Goal: Transaction & Acquisition: Purchase product/service

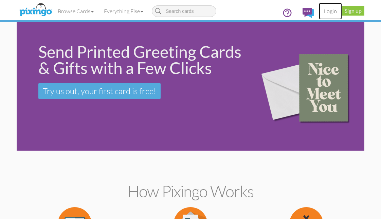
click at [331, 12] on link "Login" at bounding box center [330, 11] width 23 height 17
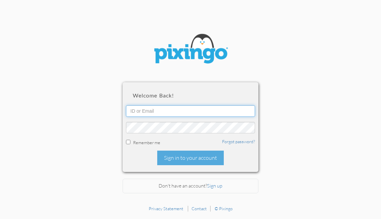
type input "michellelsearle@gmail.com"
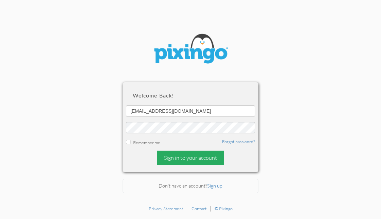
click at [208, 154] on div "Sign in to your account" at bounding box center [190, 158] width 66 height 15
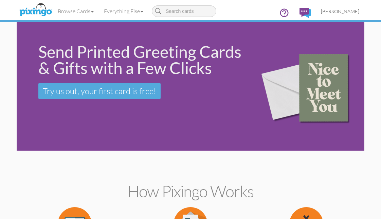
click at [335, 10] on span "[PERSON_NAME]" at bounding box center [340, 11] width 38 height 6
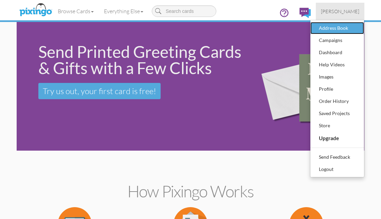
click at [332, 29] on div "Address Book" at bounding box center [337, 28] width 40 height 10
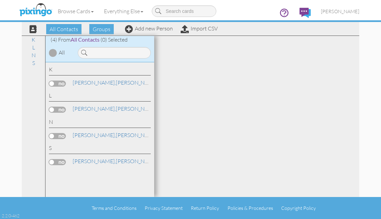
click at [54, 54] on div at bounding box center [53, 53] width 8 height 8
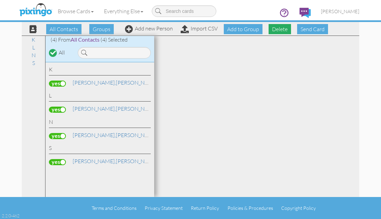
click at [278, 30] on span "Delete" at bounding box center [279, 29] width 22 height 10
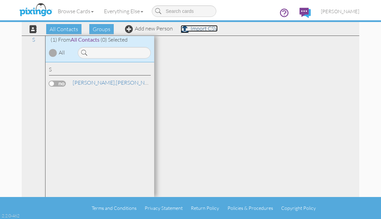
click at [199, 31] on link "Import CSV" at bounding box center [198, 28] width 37 height 7
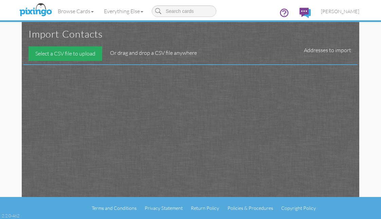
click at [86, 56] on div "Select a CSV file to upload" at bounding box center [65, 53] width 74 height 15
type input "C:\fakepath\AGING GRACEFULLY CLIENTS (bday, UHC).csv"
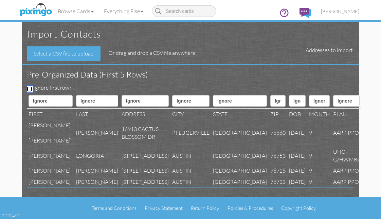
drag, startPoint x: 28, startPoint y: 88, endPoint x: 46, endPoint y: 97, distance: 19.7
click at [28, 88] on input "Ignore first row?" at bounding box center [29, 89] width 5 height 5
checkbox input "true"
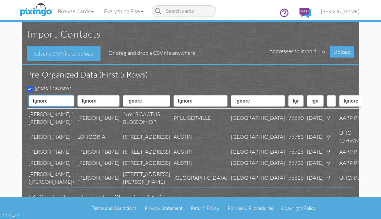
click at [58, 101] on select "Ignore ---------- First name Last name ---------- Address 1 Address 2 City Stat…" at bounding box center [50, 101] width 45 height 12
select select "object:550"
click at [28, 95] on select "Ignore ---------- First name Last name ---------- Address 1 Address 2 City Stat…" at bounding box center [50, 101] width 45 height 12
click at [92, 100] on select "Ignore ---------- First name Last name ---------- Address 1 Address 2 City Stat…" at bounding box center [98, 101] width 42 height 12
select select "object:551"
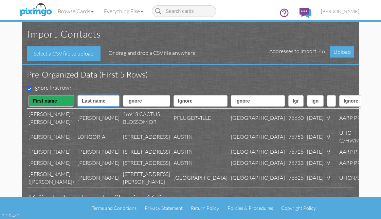
click at [77, 95] on select "Ignore ---------- First name Last name ---------- Address 1 Address 2 City Stat…" at bounding box center [98, 101] width 42 height 12
click at [129, 103] on select "Ignore ---------- First name Last name ---------- Address 1 Address 2 City Stat…" at bounding box center [146, 101] width 47 height 12
select select "object:553"
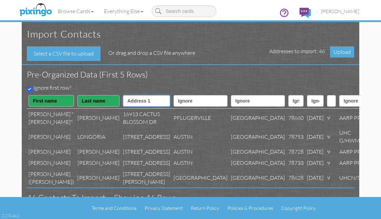
click at [123, 95] on select "Ignore ---------- First name Last name ---------- Address 1 Address 2 City Stat…" at bounding box center [146, 101] width 47 height 12
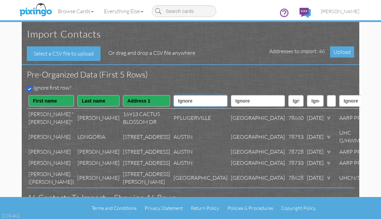
click at [173, 99] on select "Ignore ---------- First name Last name ---------- Address 1 Address 2 City Stat…" at bounding box center [200, 101] width 54 height 12
select select "object:555"
click at [173, 95] on select "Ignore ---------- First name Last name ---------- Address 1 Address 2 City Stat…" at bounding box center [200, 101] width 54 height 12
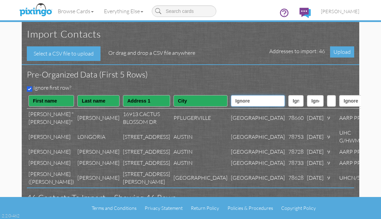
click at [231, 97] on select "Ignore ---------- First name Last name ---------- Address 1 Address 2 City Stat…" at bounding box center [258, 101] width 54 height 12
select select "object:556"
click at [231, 95] on select "Ignore ---------- First name Last name ---------- Address 1 Address 2 City Stat…" at bounding box center [258, 101] width 54 height 12
click at [288, 104] on select "Ignore ---------- First name Last name ---------- Address 1 Address 2 City Stat…" at bounding box center [295, 101] width 15 height 12
select select "object:557"
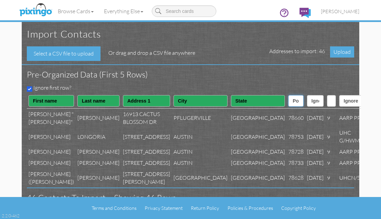
click at [288, 95] on select "Ignore ---------- First name Last name ---------- Address 1 Address 2 City Stat…" at bounding box center [295, 101] width 15 height 12
click at [340, 52] on span "Upload" at bounding box center [342, 51] width 24 height 11
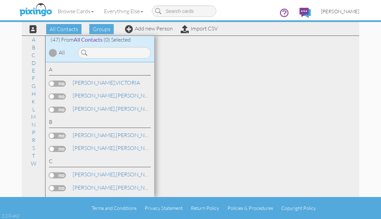
click at [339, 12] on span "[PERSON_NAME]" at bounding box center [340, 11] width 38 height 6
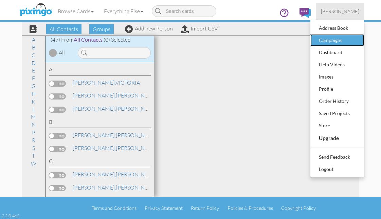
click at [334, 39] on div "Campaigns" at bounding box center [337, 40] width 40 height 10
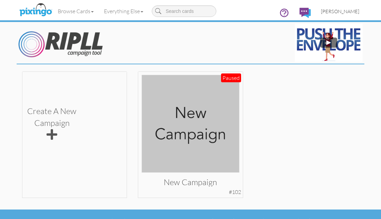
click at [346, 14] on link "[PERSON_NAME]" at bounding box center [340, 11] width 49 height 17
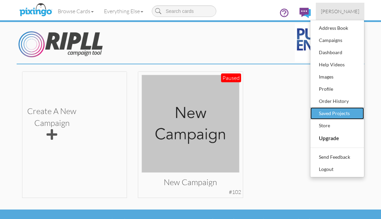
click at [342, 112] on div "Saved Projects" at bounding box center [337, 114] width 40 height 10
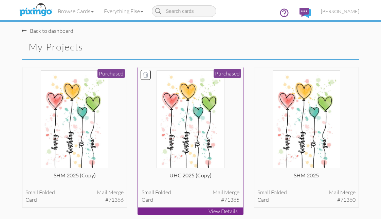
click at [179, 113] on img at bounding box center [190, 120] width 68 height 98
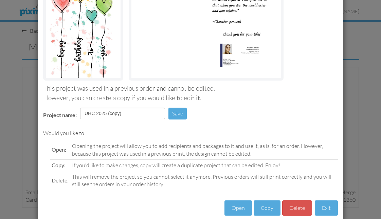
scroll to position [98, 0]
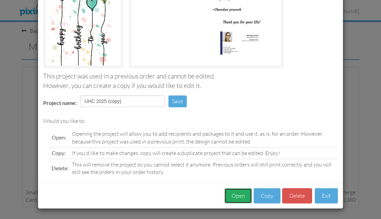
click at [238, 196] on button "Open" at bounding box center [237, 196] width 27 height 15
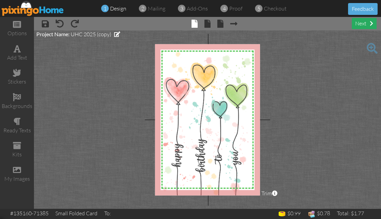
click at [356, 27] on div "next" at bounding box center [363, 23] width 25 height 11
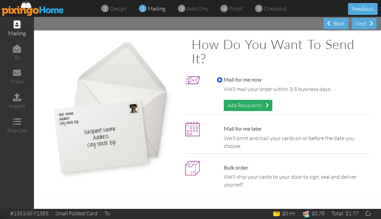
click at [253, 104] on div "Add Recipients" at bounding box center [248, 105] width 49 height 11
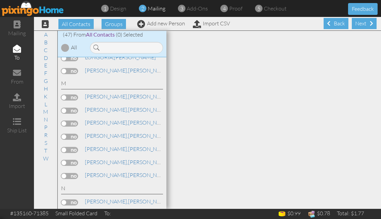
scroll to position [451, 0]
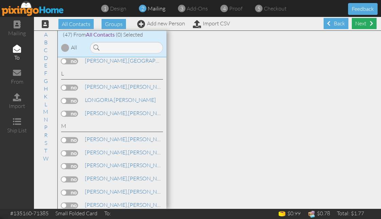
click at [356, 26] on div "Next" at bounding box center [363, 23] width 25 height 11
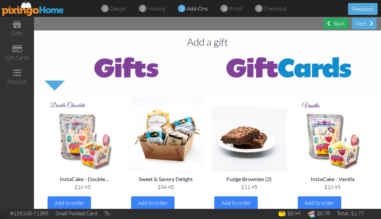
click at [327, 21] on span at bounding box center [328, 23] width 3 height 5
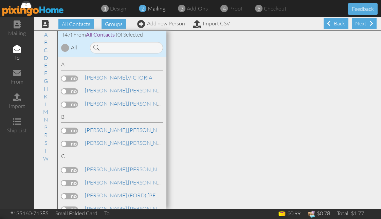
click at [68, 45] on div at bounding box center [65, 48] width 8 height 8
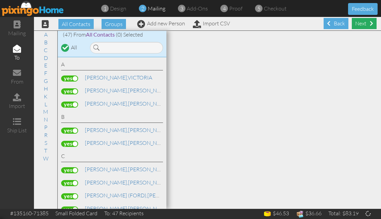
click at [354, 25] on div "Next" at bounding box center [363, 23] width 25 height 11
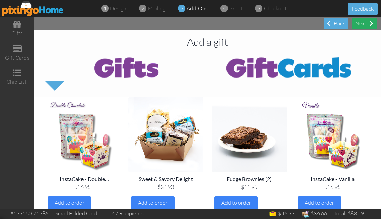
click at [364, 25] on div "Next" at bounding box center [363, 23] width 25 height 11
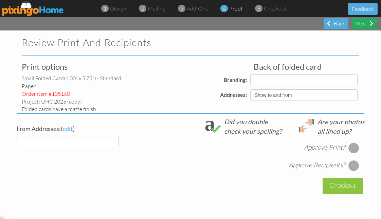
select select "object:3827"
select select "object:3828"
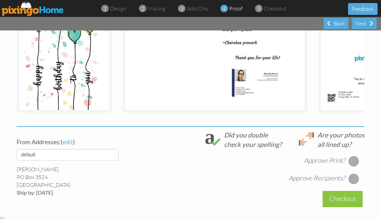
scroll to position [167, 0]
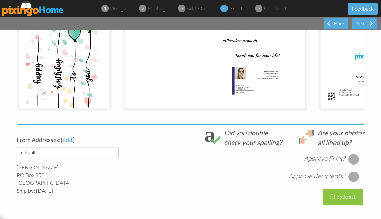
click at [355, 160] on div at bounding box center [353, 159] width 11 height 11
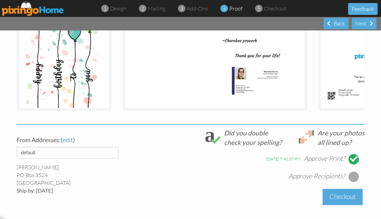
drag, startPoint x: 352, startPoint y: 179, endPoint x: 352, endPoint y: 194, distance: 14.9
click at [352, 179] on div at bounding box center [353, 177] width 11 height 11
click at [348, 200] on div "Checkout" at bounding box center [342, 197] width 40 height 16
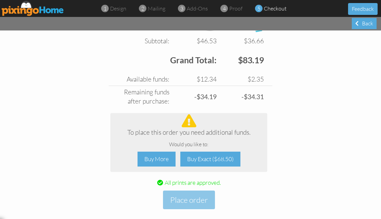
scroll to position [287, 0]
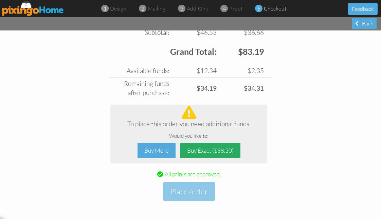
click at [218, 156] on div "Buy Exact ($68.50)" at bounding box center [210, 151] width 60 height 15
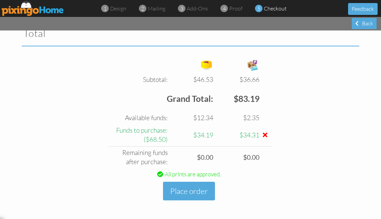
scroll to position [240, 0]
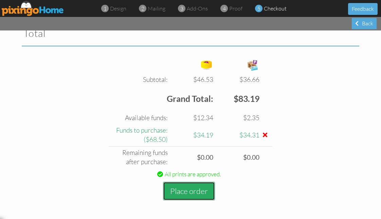
click at [205, 190] on button "Place order" at bounding box center [189, 191] width 52 height 19
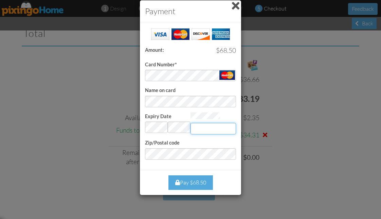
click at [209, 127] on input "Expiry Date" at bounding box center [212, 129] width 45 height 12
type input "708"
click at [197, 185] on div "Pay $68.50" at bounding box center [190, 183] width 44 height 15
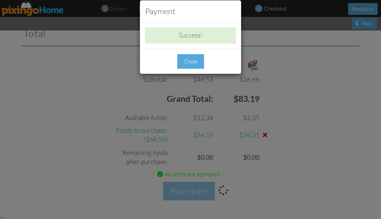
click at [187, 59] on div "Close" at bounding box center [190, 61] width 27 height 15
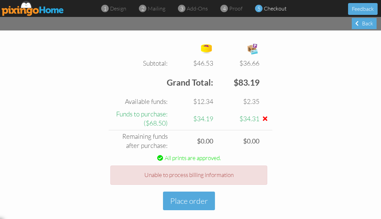
scroll to position [266, 0]
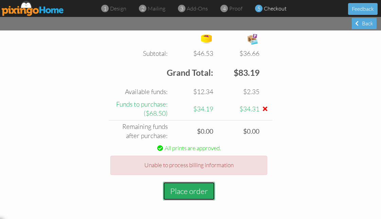
click at [206, 191] on button "Place order" at bounding box center [189, 191] width 52 height 19
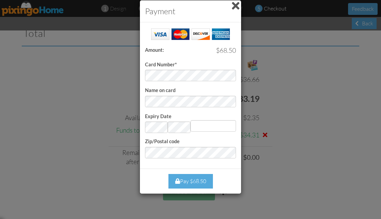
scroll to position [240, 0]
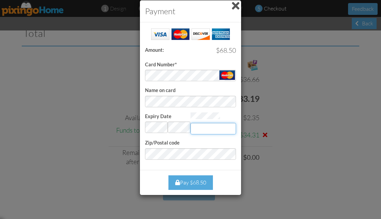
click at [222, 129] on input "Expiry Date" at bounding box center [212, 129] width 45 height 12
type input "708"
click at [197, 184] on div "Pay $68.50" at bounding box center [190, 183] width 44 height 15
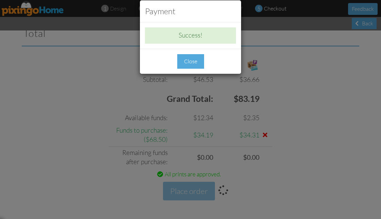
click at [196, 64] on div "Close" at bounding box center [190, 61] width 27 height 15
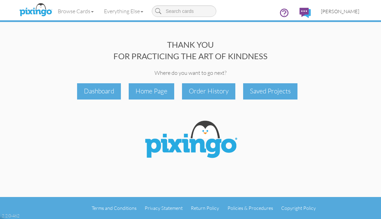
click at [336, 13] on span "[PERSON_NAME]" at bounding box center [340, 11] width 38 height 6
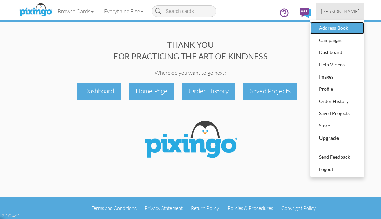
click at [336, 28] on div "Address Book" at bounding box center [337, 28] width 40 height 10
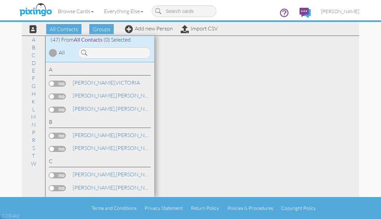
click at [52, 55] on div at bounding box center [53, 53] width 8 height 8
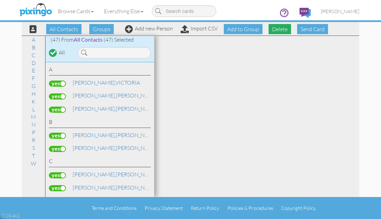
click at [281, 32] on span "Delete" at bounding box center [279, 29] width 22 height 10
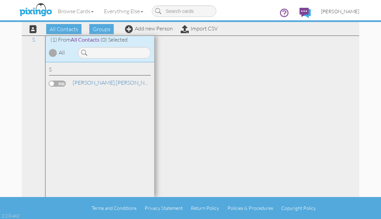
click at [342, 12] on span "[PERSON_NAME]" at bounding box center [340, 11] width 38 height 6
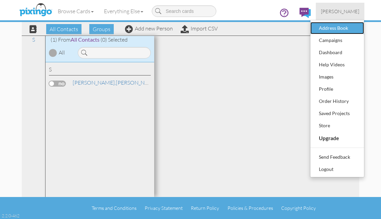
click at [339, 26] on div "Address Book" at bounding box center [337, 28] width 40 height 10
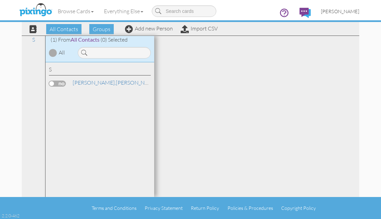
click at [341, 10] on span "[PERSON_NAME]" at bounding box center [340, 11] width 38 height 6
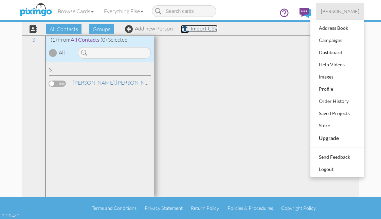
click at [199, 32] on link "Import CSV" at bounding box center [198, 28] width 37 height 7
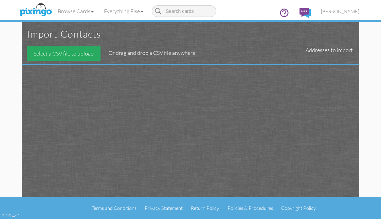
click at [62, 54] on div "Select a CSV file to upload" at bounding box center [64, 53] width 74 height 15
type input "C:\fakepath\AGING GRACEFULLY CLIENTS (bday, SHM).csv"
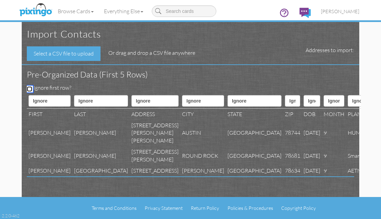
drag, startPoint x: 29, startPoint y: 89, endPoint x: 37, endPoint y: 98, distance: 12.6
click at [29, 89] on input "Ignore first row?" at bounding box center [29, 89] width 5 height 5
checkbox input "true"
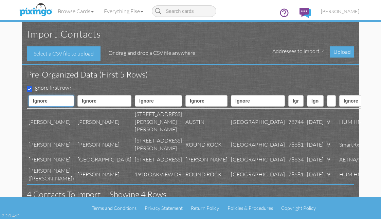
click at [49, 102] on select "Ignore ---------- First name Last name ---------- Address 1 Address 2 City Stat…" at bounding box center [50, 101] width 45 height 12
select select "object:551"
click at [28, 95] on select "Ignore ---------- First name Last name ---------- Address 1 Address 2 City Stat…" at bounding box center [50, 101] width 45 height 12
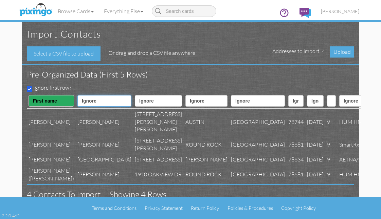
click at [86, 100] on select "Ignore ---------- First name Last name ---------- Address 1 Address 2 City Stat…" at bounding box center [104, 101] width 54 height 12
select select "object:552"
click at [77, 95] on select "Ignore ---------- First name Last name ---------- Address 1 Address 2 City Stat…" at bounding box center [104, 101] width 54 height 12
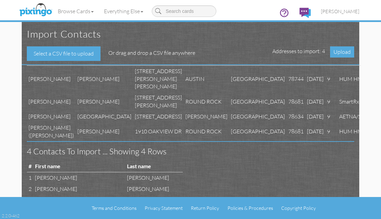
scroll to position [16, 0]
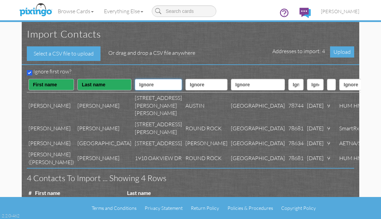
click at [135, 84] on select "Ignore ---------- First name Last name ---------- Address 1 Address 2 City Stat…" at bounding box center [158, 85] width 47 height 12
select select "object:554"
click at [135, 79] on select "Ignore ---------- First name Last name ---------- Address 1 Address 2 City Stat…" at bounding box center [158, 85] width 47 height 12
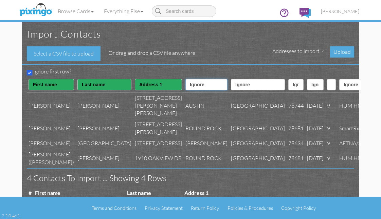
click at [185, 84] on select "Ignore ---------- First name Last name ---------- Address 1 Address 2 City Stat…" at bounding box center [206, 85] width 42 height 12
select select "object:556"
click at [185, 79] on select "Ignore ---------- First name Last name ---------- Address 1 Address 2 City Stat…" at bounding box center [206, 85] width 42 height 12
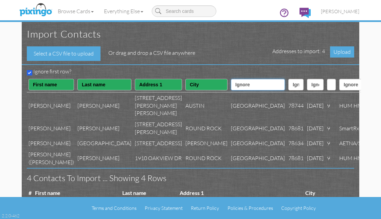
click at [231, 87] on select "Ignore ---------- First name Last name ---------- Address 1 Address 2 City Stat…" at bounding box center [258, 85] width 54 height 12
select select "object:557"
click at [231, 79] on select "Ignore ---------- First name Last name ---------- Address 1 Address 2 City Stat…" at bounding box center [258, 85] width 54 height 12
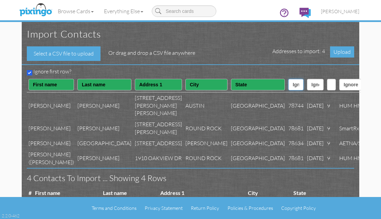
click at [288, 86] on select "Ignore ---------- First name Last name ---------- Address 1 Address 2 City Stat…" at bounding box center [295, 85] width 15 height 12
select select "object:558"
click at [288, 79] on select "Ignore ---------- First name Last name ---------- Address 1 Address 2 City Stat…" at bounding box center [295, 85] width 15 height 12
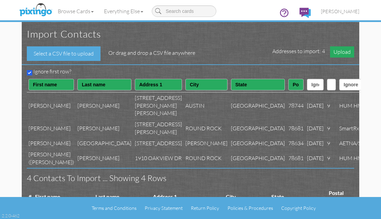
click at [343, 51] on span "Upload" at bounding box center [342, 51] width 24 height 11
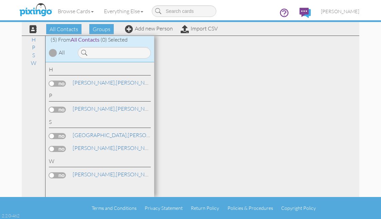
click at [56, 52] on div at bounding box center [53, 53] width 8 height 8
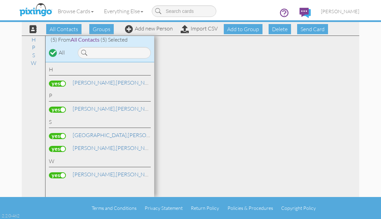
drag, startPoint x: 61, startPoint y: 147, endPoint x: 68, endPoint y: 144, distance: 7.8
click at [61, 147] on label at bounding box center [57, 149] width 17 height 6
click at [0, 0] on input "checkbox" at bounding box center [0, 0] width 0 height 0
click at [344, 12] on span "[PERSON_NAME]" at bounding box center [340, 11] width 38 height 6
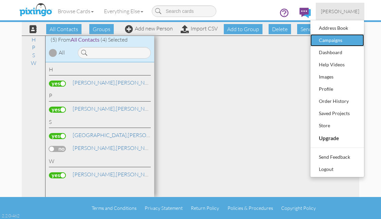
click at [339, 38] on div "Campaigns" at bounding box center [337, 40] width 40 height 10
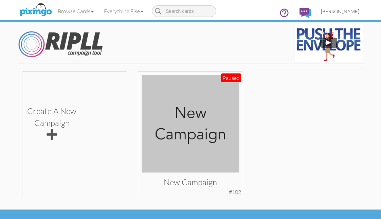
click at [347, 13] on span "[PERSON_NAME]" at bounding box center [340, 11] width 38 height 6
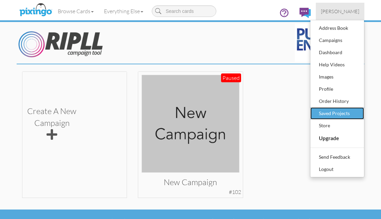
click at [344, 109] on div "Saved Projects" at bounding box center [337, 114] width 40 height 10
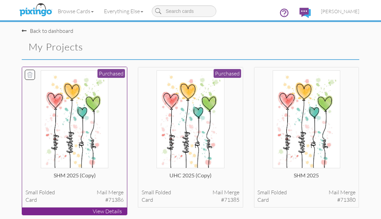
click at [104, 136] on img at bounding box center [75, 120] width 68 height 98
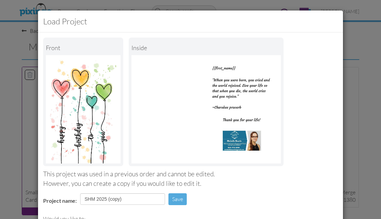
click at [104, 136] on div "Front inside This project was used in a previous order and cannot be edited. Ho…" at bounding box center [190, 157] width 305 height 249
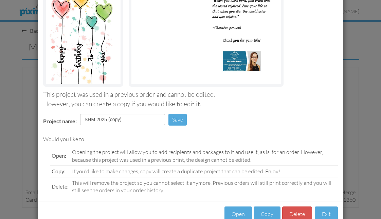
scroll to position [98, 0]
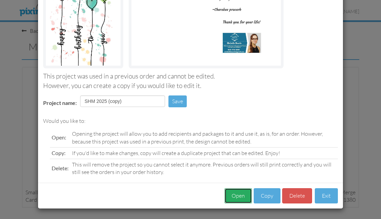
click at [246, 192] on button "Open" at bounding box center [237, 196] width 27 height 15
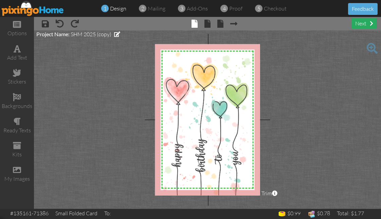
click at [363, 23] on div "next" at bounding box center [363, 23] width 25 height 11
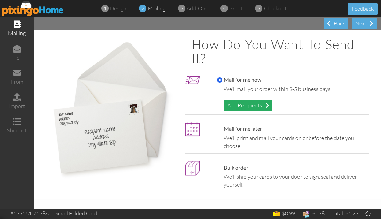
click at [253, 105] on div "Add Recipients" at bounding box center [248, 105] width 49 height 11
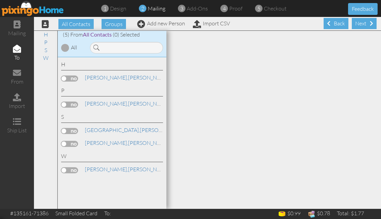
click at [67, 45] on div at bounding box center [65, 48] width 8 height 8
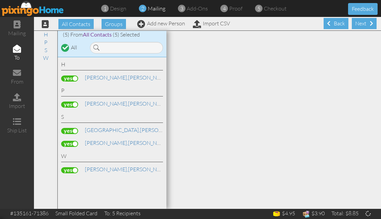
click at [72, 142] on label at bounding box center [69, 144] width 17 height 6
click at [0, 0] on input "checkbox" at bounding box center [0, 0] width 0 height 0
click at [365, 22] on div "Next" at bounding box center [363, 23] width 25 height 11
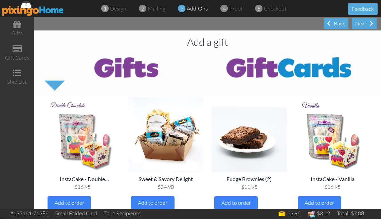
click at [365, 22] on div "Next" at bounding box center [363, 23] width 25 height 11
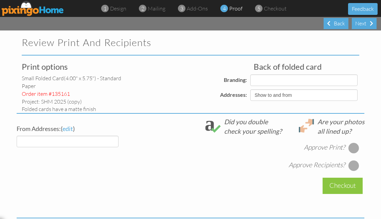
select select "object:2027"
select select "object:2016"
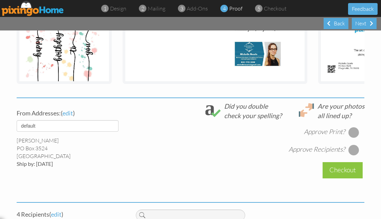
scroll to position [196, 0]
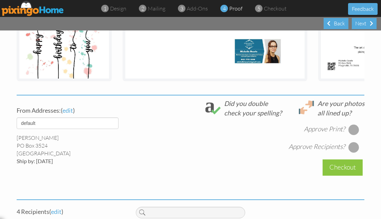
click at [357, 131] on div at bounding box center [353, 130] width 11 height 11
click at [352, 145] on div at bounding box center [353, 147] width 11 height 11
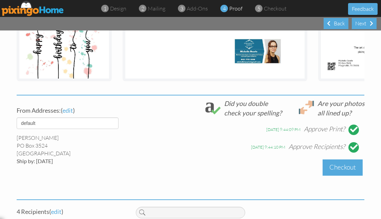
click at [351, 164] on div "Checkout" at bounding box center [342, 168] width 40 height 16
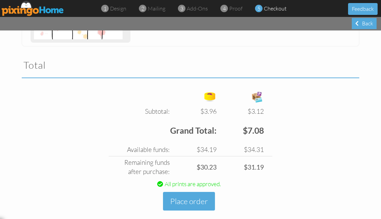
scroll to position [218, 0]
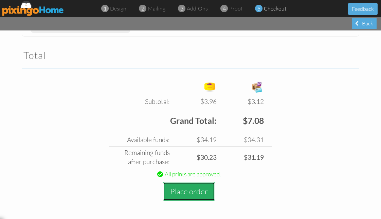
click at [207, 184] on button "Place order" at bounding box center [189, 192] width 52 height 19
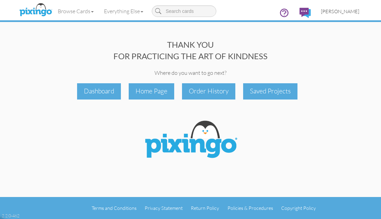
click at [347, 6] on link "[PERSON_NAME]" at bounding box center [340, 11] width 49 height 17
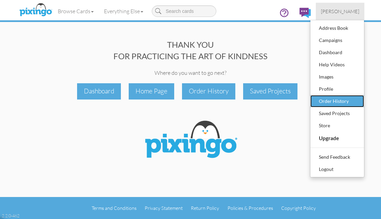
click at [338, 100] on div "Order History" at bounding box center [337, 101] width 40 height 10
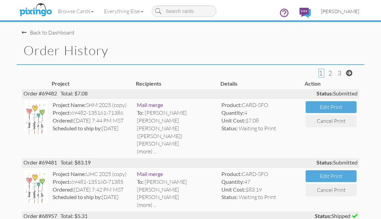
click at [345, 12] on span "[PERSON_NAME]" at bounding box center [340, 11] width 38 height 6
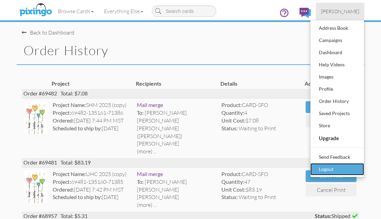
click at [332, 167] on div "Logout" at bounding box center [337, 170] width 40 height 10
